Goal: Task Accomplishment & Management: Use online tool/utility

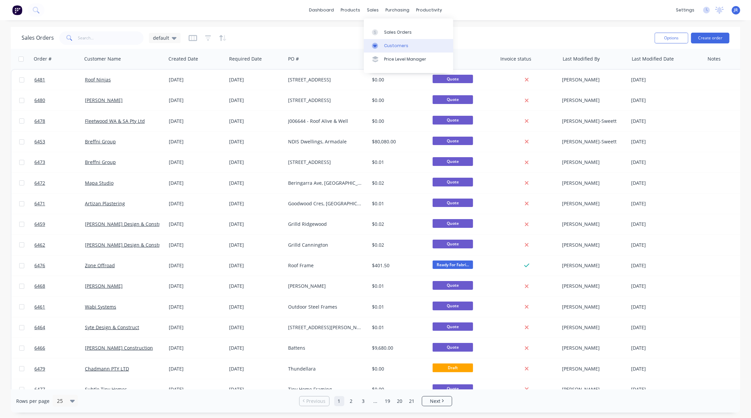
click at [378, 43] on icon at bounding box center [375, 46] width 6 height 6
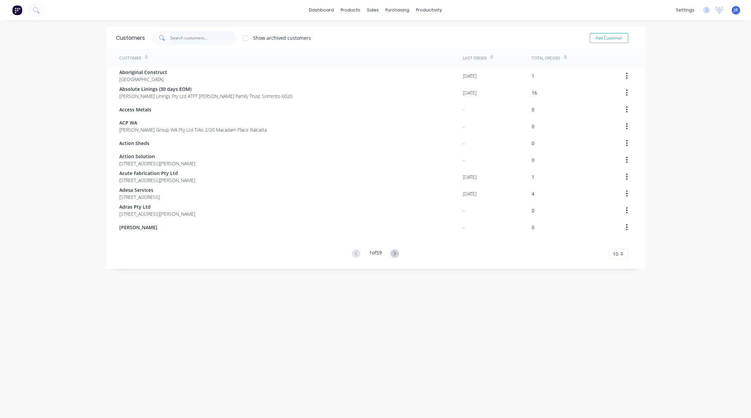
click at [182, 37] on input "text" at bounding box center [203, 37] width 66 height 13
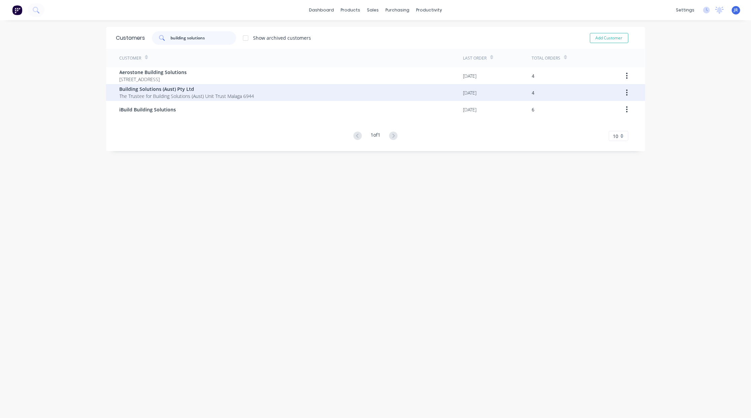
type input "building solutions"
click at [114, 93] on div "Building Solutions (Aust) Pty Ltd The Trustee for Building Solutions (Aust) Uni…" at bounding box center [375, 92] width 539 height 17
click at [152, 96] on span "The Trustee for Building Solutions (Aust) Unit Trust Malaga 6944" at bounding box center [187, 96] width 135 height 7
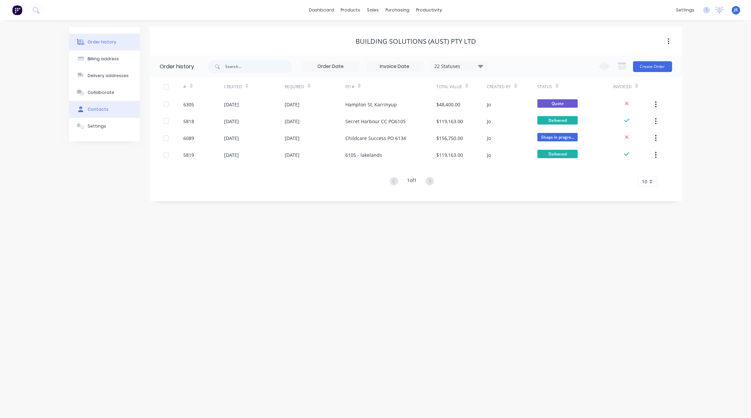
click at [108, 115] on button "Contacts" at bounding box center [104, 109] width 71 height 17
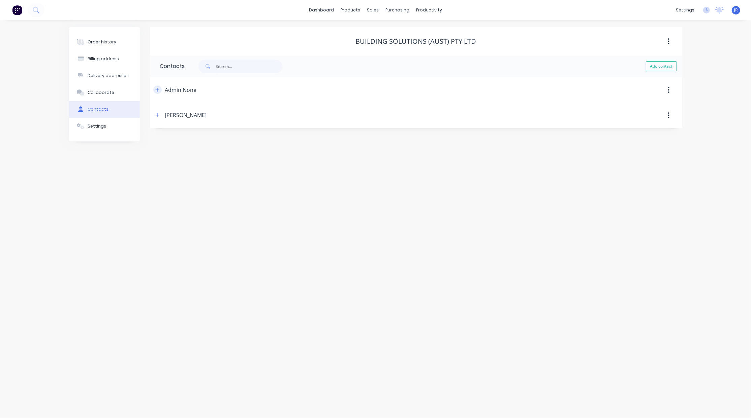
click at [158, 88] on icon "button" at bounding box center [157, 90] width 4 height 5
click at [653, 62] on button "Add contact" at bounding box center [661, 66] width 31 height 10
select select "AU"
click at [201, 117] on input "text" at bounding box center [215, 116] width 110 height 10
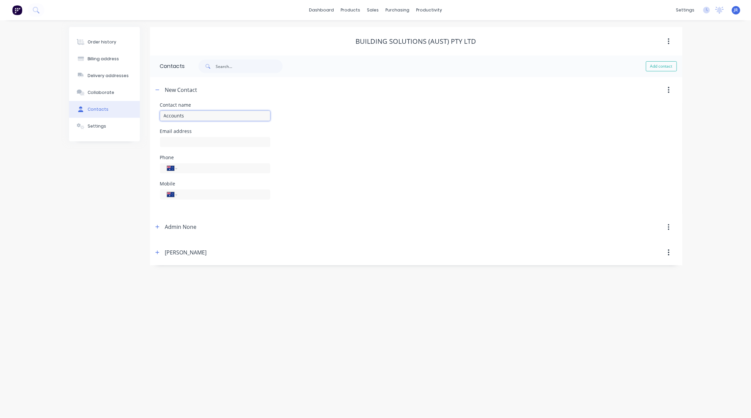
type input "Accounts"
type input "[EMAIL_ADDRESS][DOMAIN_NAME]"
click at [157, 89] on icon "button" at bounding box center [157, 90] width 4 height 5
drag, startPoint x: 150, startPoint y: 88, endPoint x: 157, endPoint y: 87, distance: 6.8
click at [153, 88] on header "New Contact" at bounding box center [416, 90] width 532 height 26
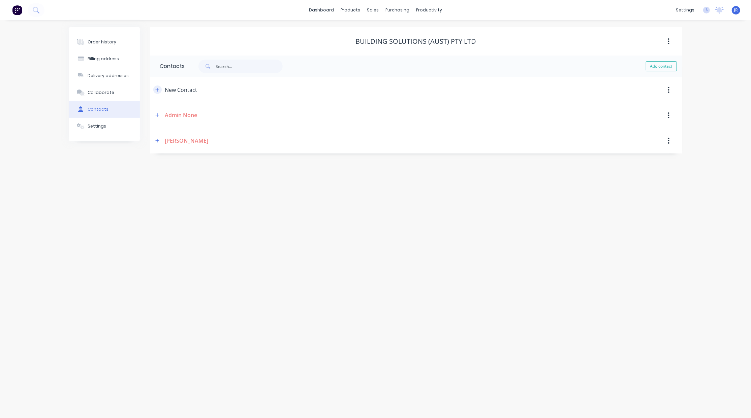
click at [157, 87] on button "button" at bounding box center [157, 90] width 8 height 8
click at [199, 115] on input "Accounts" at bounding box center [215, 116] width 110 height 10
type input "Accounts Accounts"
click at [160, 89] on button "button" at bounding box center [157, 90] width 8 height 8
click at [371, 33] on link "Sales Orders" at bounding box center [408, 31] width 89 height 13
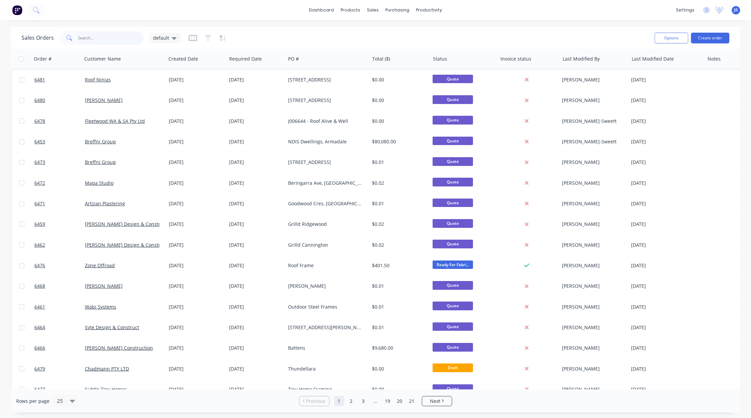
click at [115, 38] on input "text" at bounding box center [111, 37] width 66 height 13
type input "kilmore"
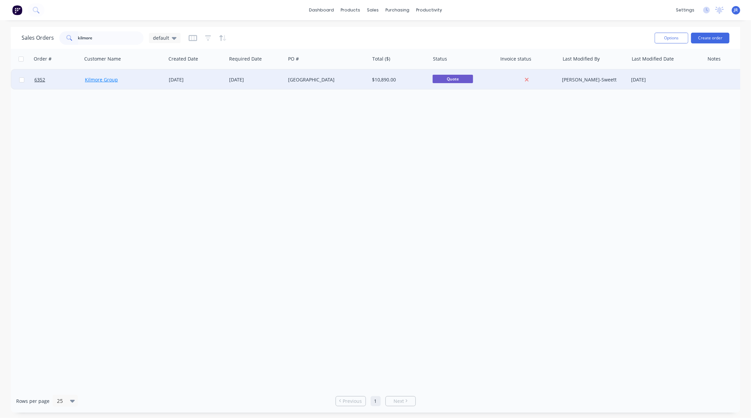
click at [108, 79] on link "Kilmore Group" at bounding box center [101, 79] width 33 height 6
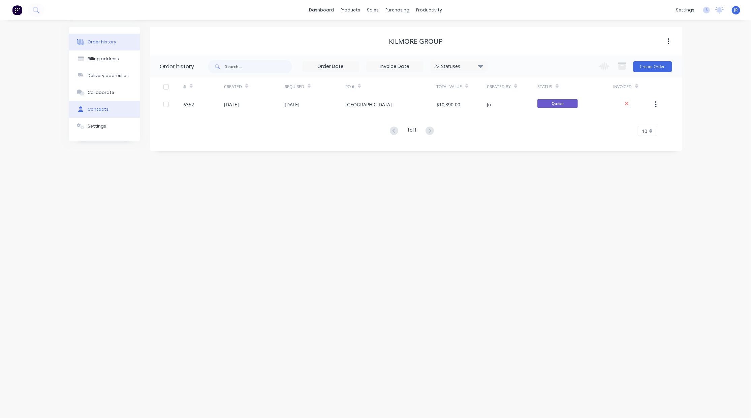
click at [110, 110] on button "Contacts" at bounding box center [104, 109] width 71 height 17
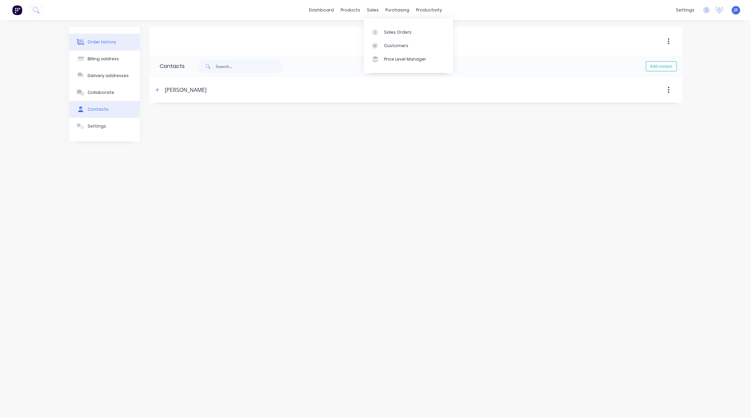
drag, startPoint x: 84, startPoint y: 39, endPoint x: 100, endPoint y: 43, distance: 17.3
click at [84, 40] on icon at bounding box center [81, 42] width 8 height 6
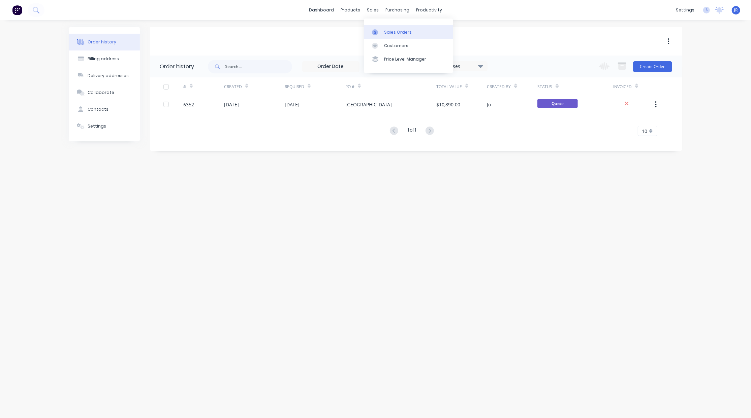
click at [376, 31] on icon at bounding box center [375, 32] width 6 height 6
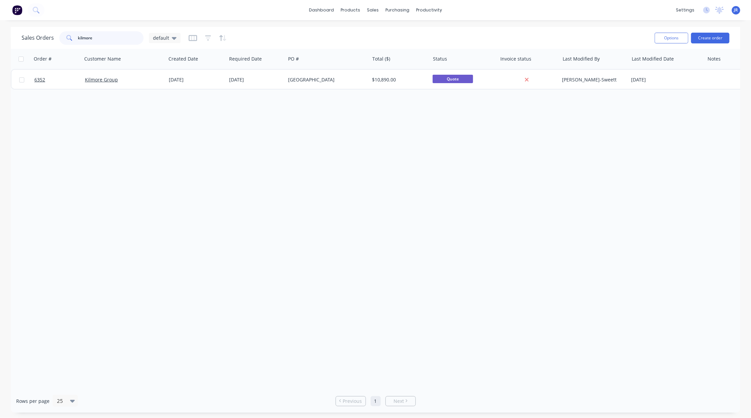
drag, startPoint x: 116, startPoint y: 38, endPoint x: -17, endPoint y: 40, distance: 132.7
click at [0, 40] on html "dashboard products sales purchasing productivity dashboard products Product Cat…" at bounding box center [375, 209] width 751 height 418
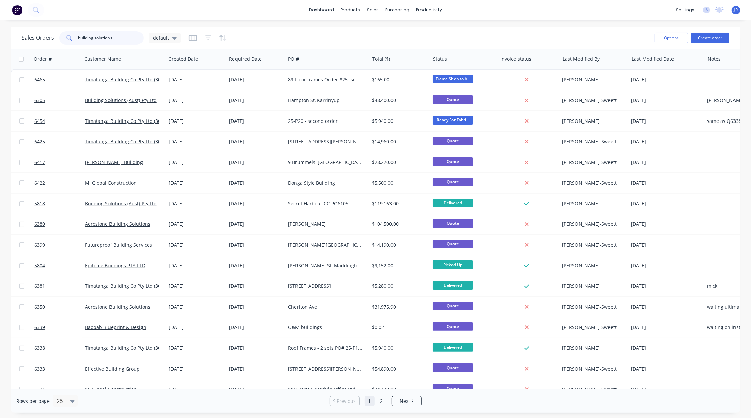
type input "building solutions"
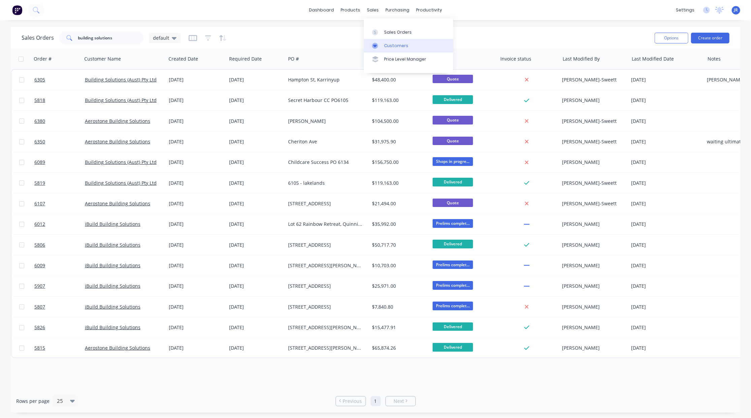
click at [381, 43] on div at bounding box center [377, 46] width 10 height 6
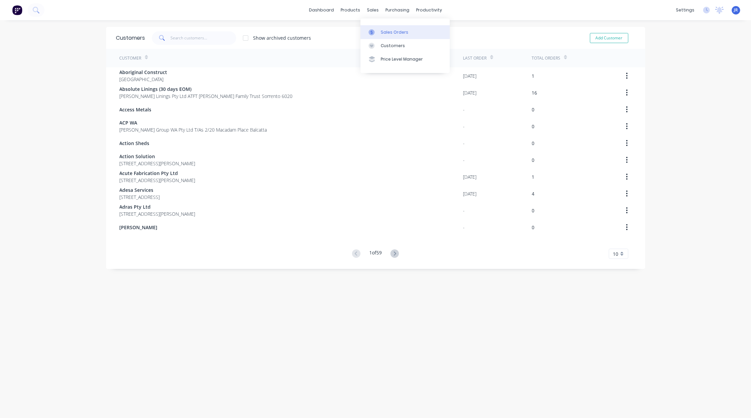
click at [371, 33] on icon at bounding box center [372, 32] width 2 height 4
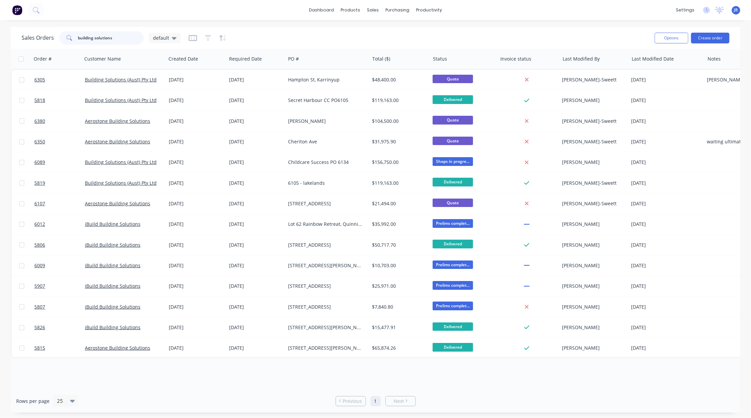
drag, startPoint x: 116, startPoint y: 34, endPoint x: -24, endPoint y: 37, distance: 140.2
click at [0, 37] on html "dashboard products sales purchasing productivity dashboard products Product Cat…" at bounding box center [375, 209] width 751 height 418
type input "J006634"
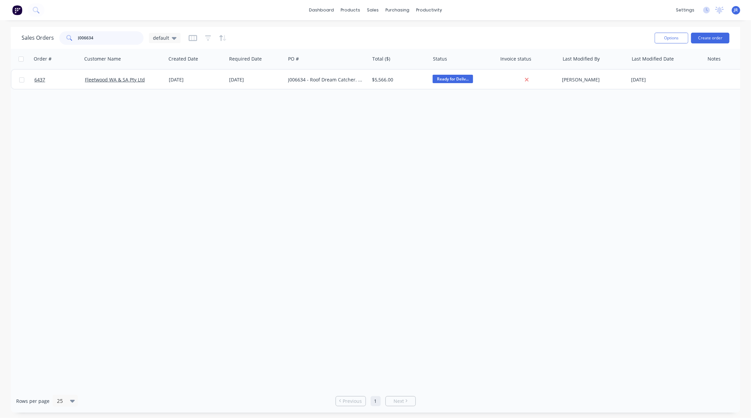
drag, startPoint x: 97, startPoint y: 41, endPoint x: -86, endPoint y: 17, distance: 184.8
click at [0, 17] on html "dashboard products sales purchasing productivity dashboard products Product Cat…" at bounding box center [375, 209] width 751 height 418
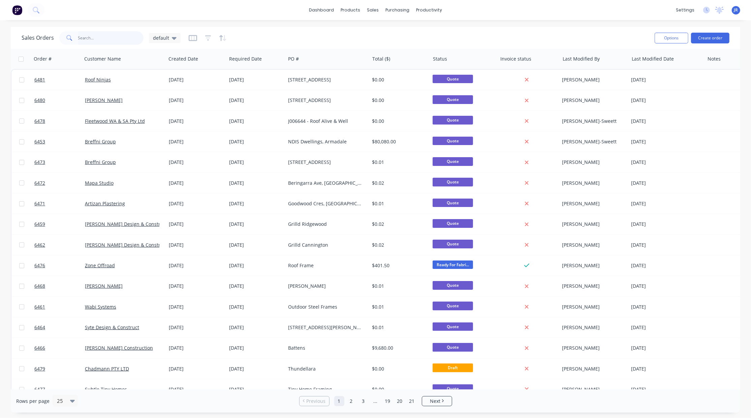
click at [106, 38] on input "text" at bounding box center [111, 37] width 66 height 13
type input "6439"
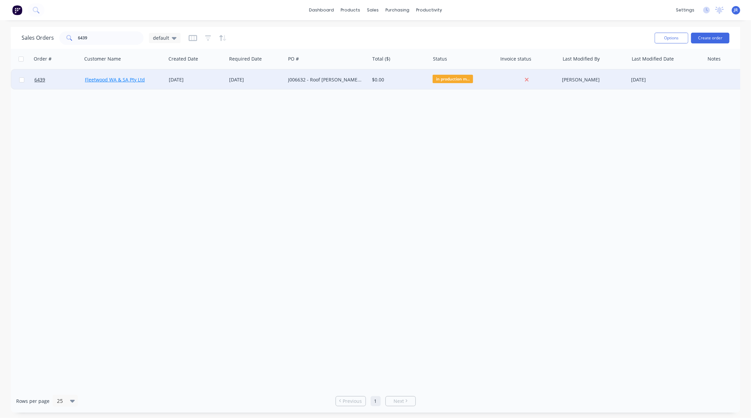
click at [119, 81] on link "Fleetwood WA & SA Pty Ltd" at bounding box center [115, 79] width 60 height 6
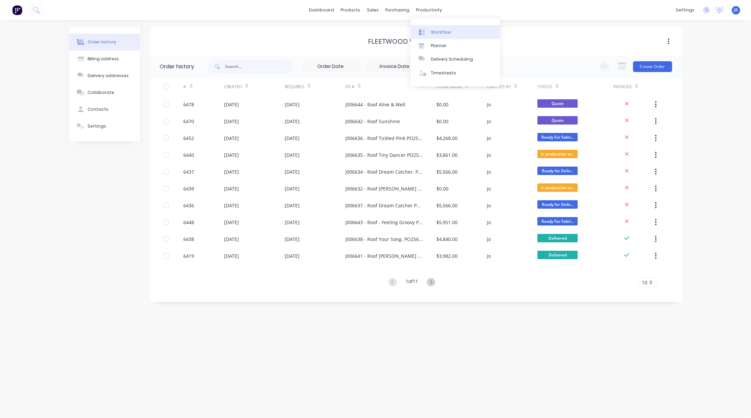
click at [433, 32] on div "Workflow" at bounding box center [441, 32] width 20 height 6
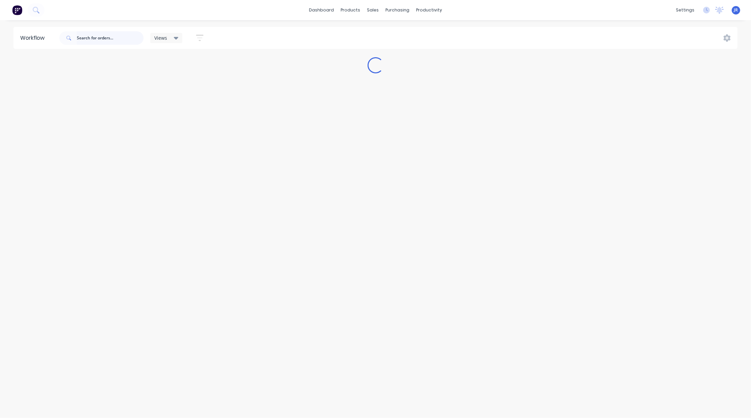
click at [103, 36] on input "text" at bounding box center [110, 37] width 67 height 13
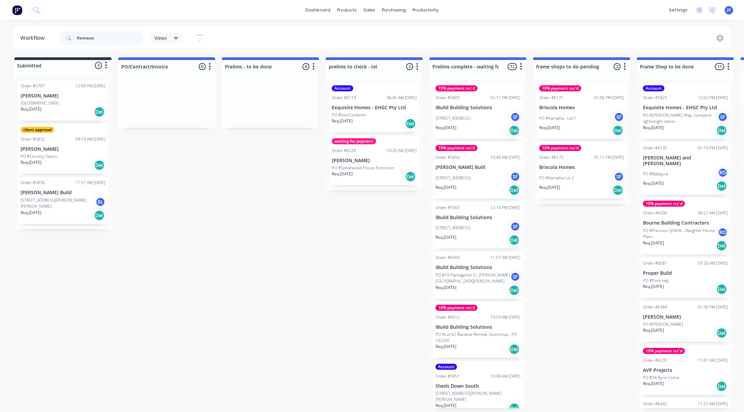
type input "fleetwoo"
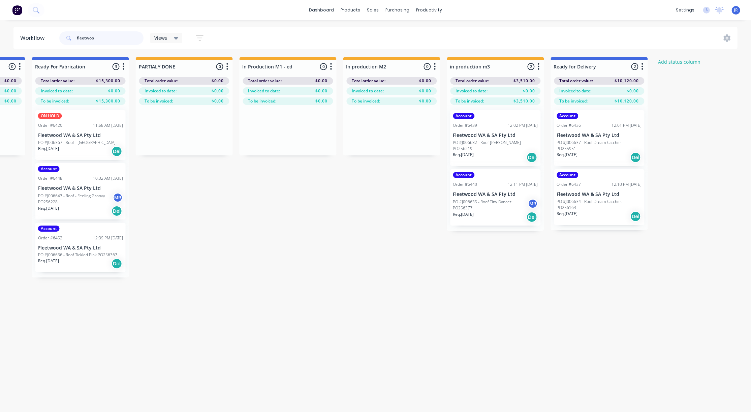
scroll to position [0, 958]
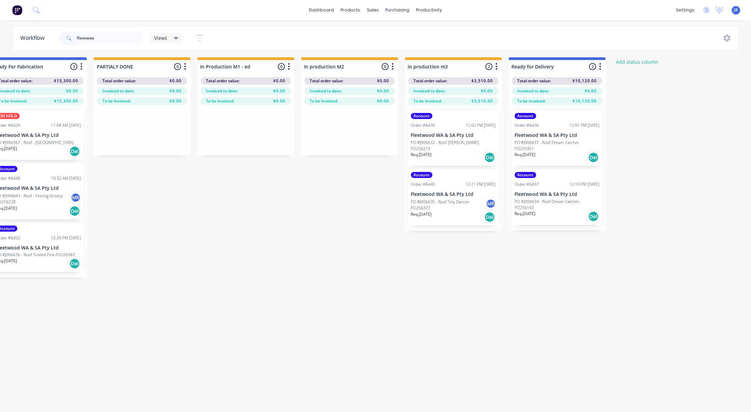
click at [561, 137] on p "Fleetwood WA & SA Pty Ltd" at bounding box center [557, 135] width 85 height 6
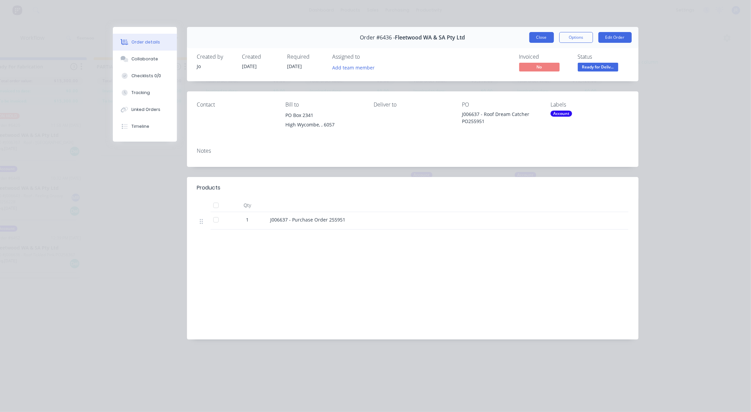
click at [529, 42] on button "Close" at bounding box center [541, 37] width 25 height 11
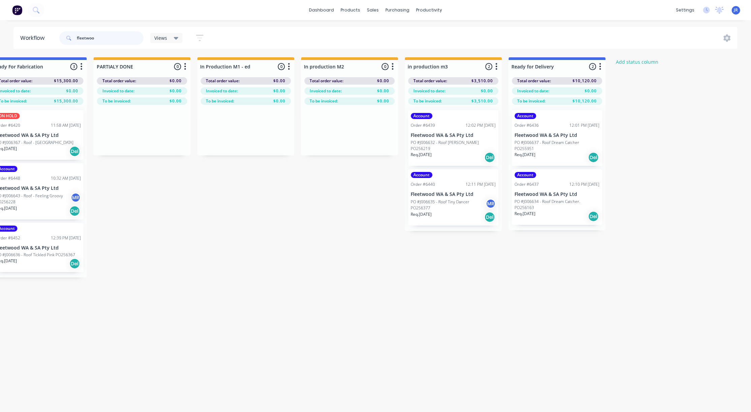
drag, startPoint x: 89, startPoint y: 37, endPoint x: -19, endPoint y: 26, distance: 108.0
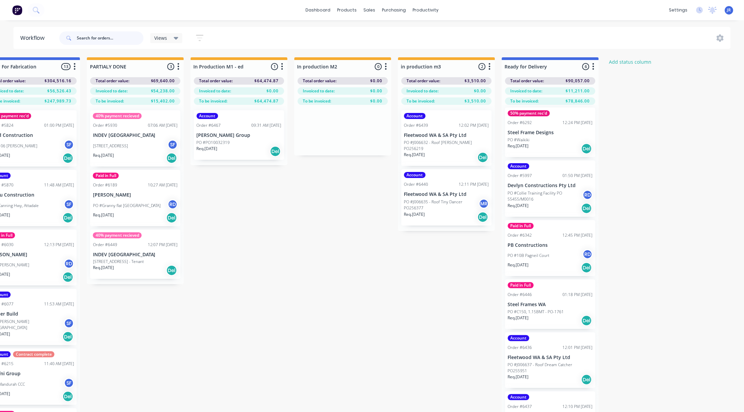
scroll to position [0, 0]
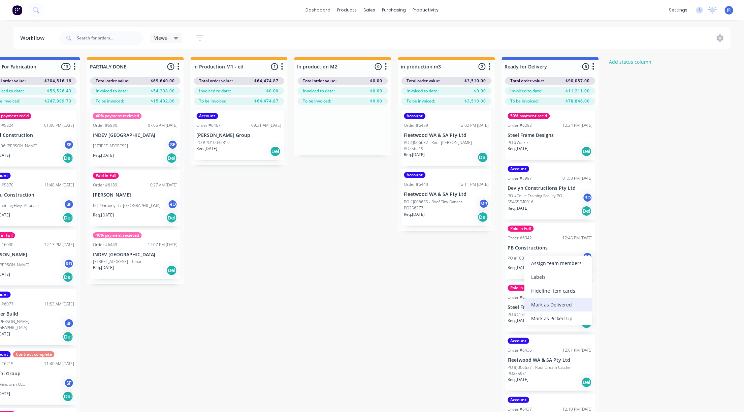
click at [542, 302] on div "Mark as Delivered" at bounding box center [558, 304] width 68 height 14
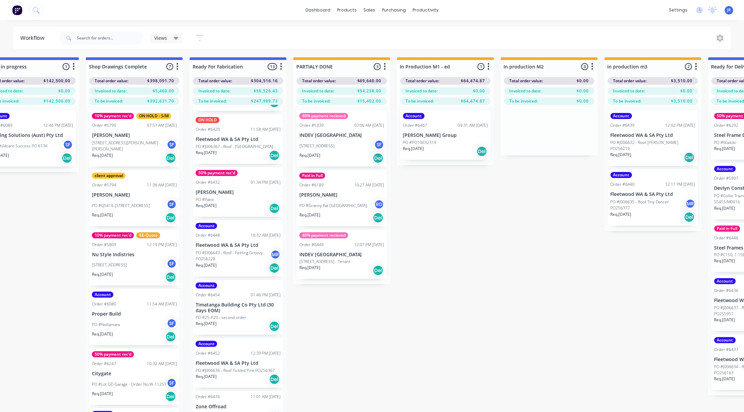
scroll to position [31, 759]
